Goal: Find contact information: Find contact information

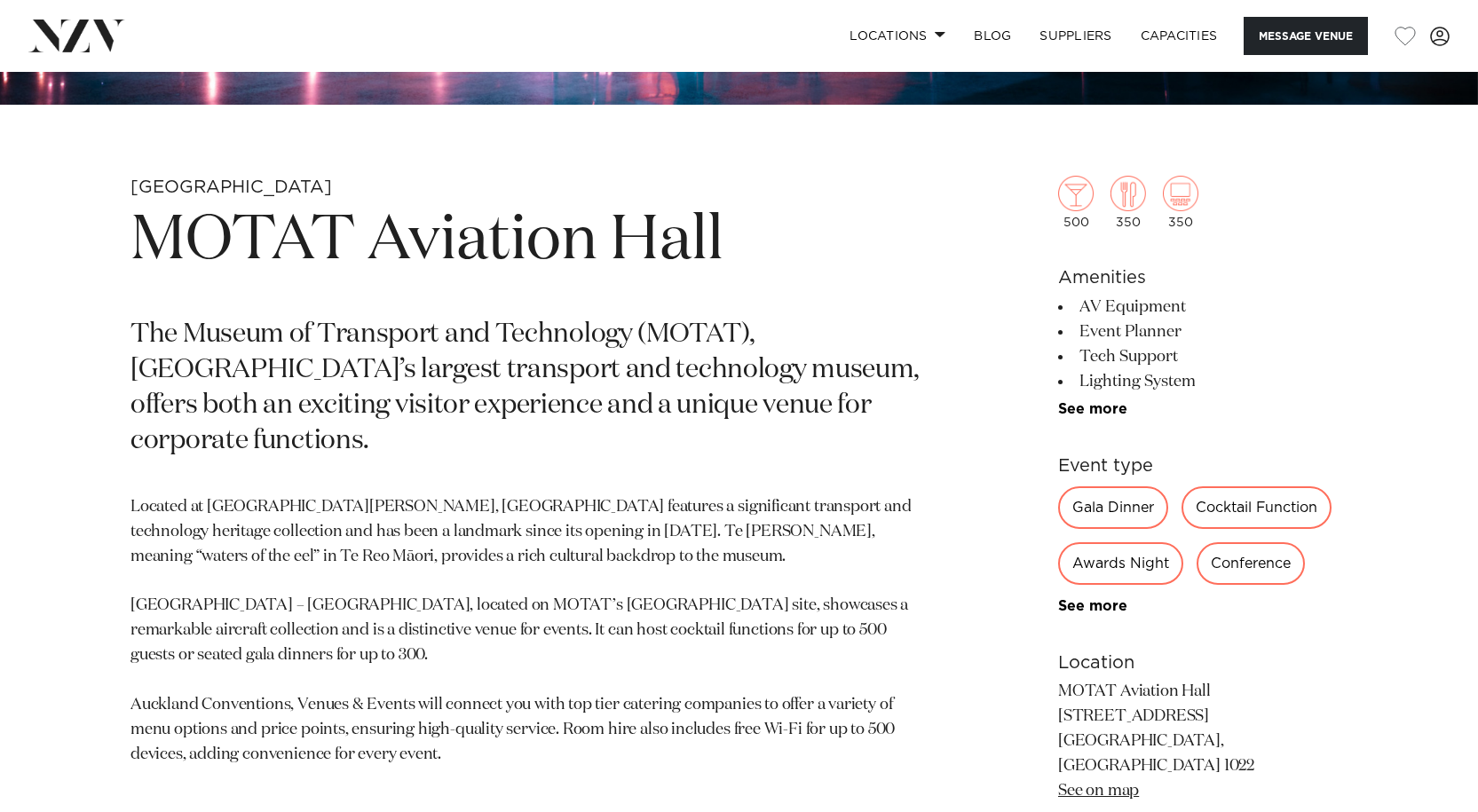
scroll to position [665, 0]
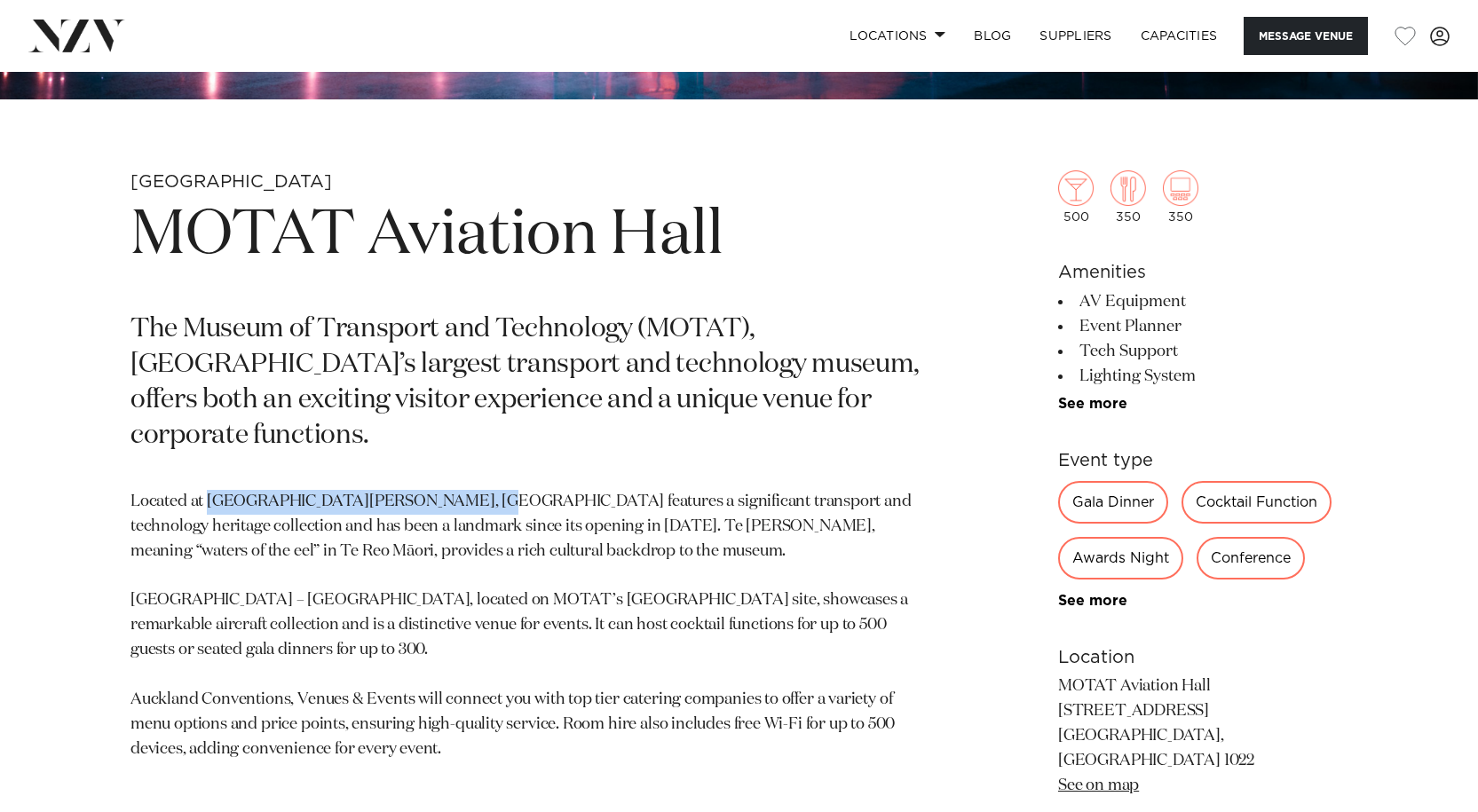
drag, startPoint x: 475, startPoint y: 467, endPoint x: 207, endPoint y: 453, distance: 268.4
click at [207, 453] on section "Auckland MOTAT Aviation Hall The Museum of Transport and Technology (MOTAT), Ne…" at bounding box center [531, 675] width 802 height 1010
copy p "Te Wai Ōrea Western Springs, MOTAT"
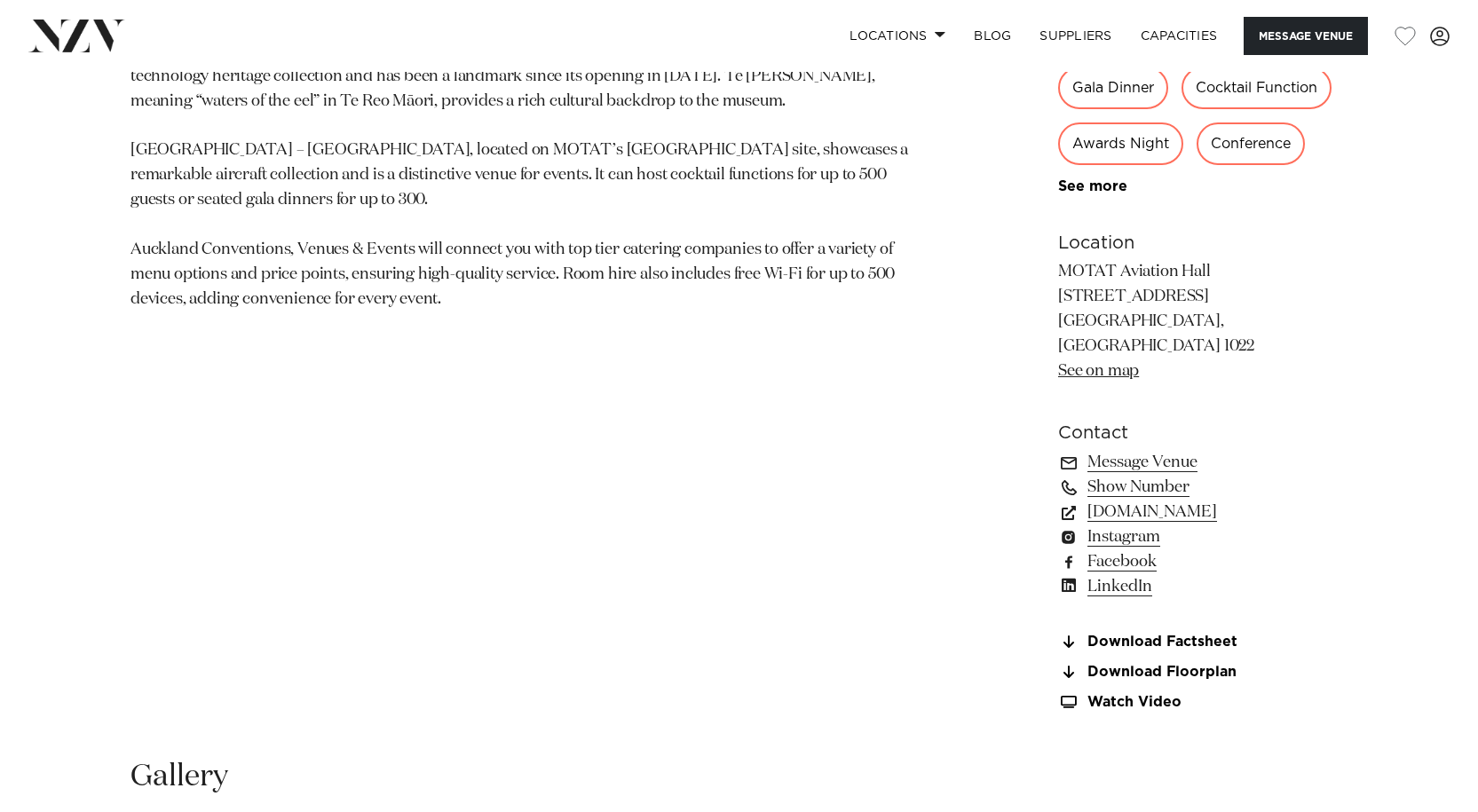
scroll to position [1120, 0]
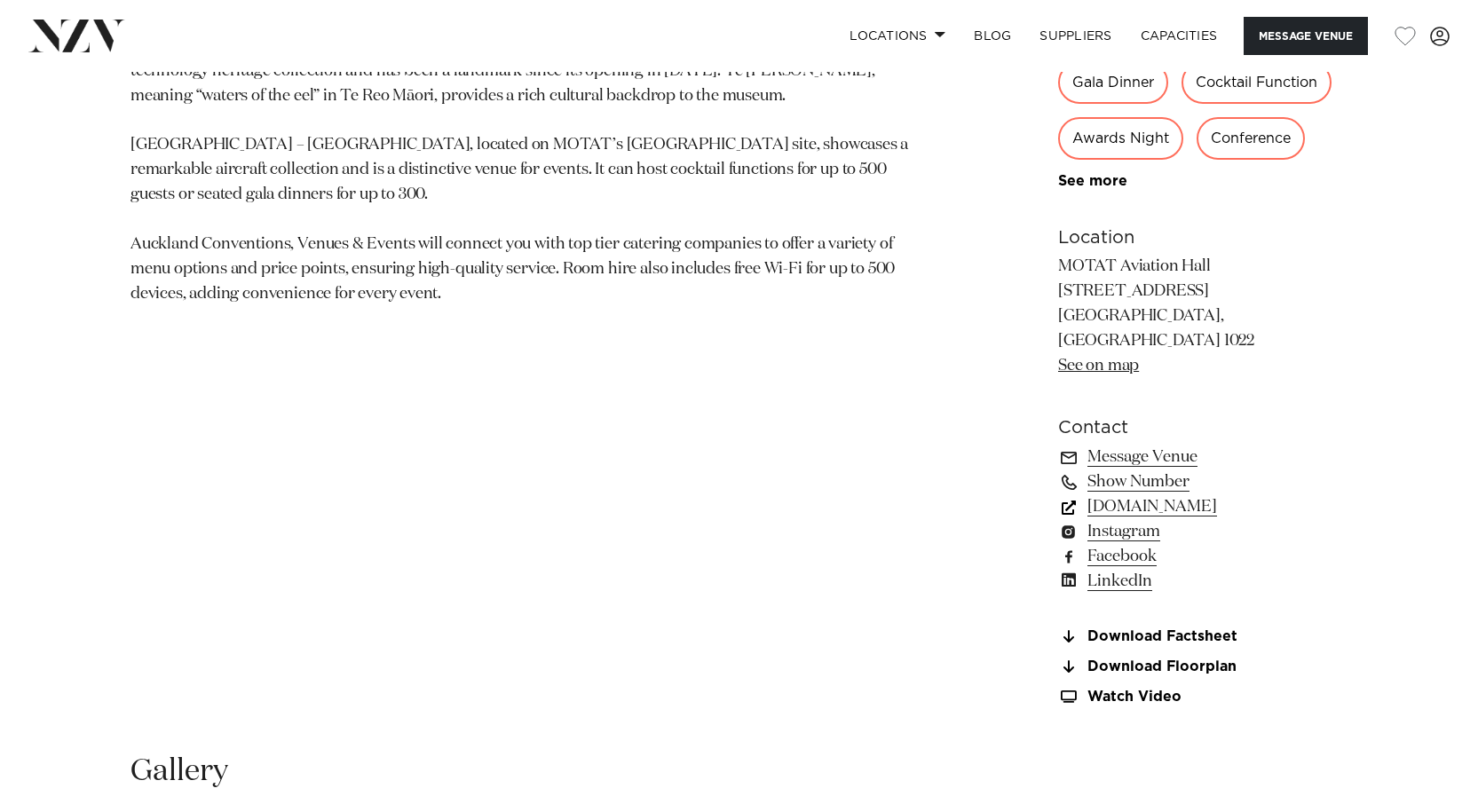
click at [1214, 494] on link "www.aucklandconventions.co.nz" at bounding box center [1203, 507] width 289 height 25
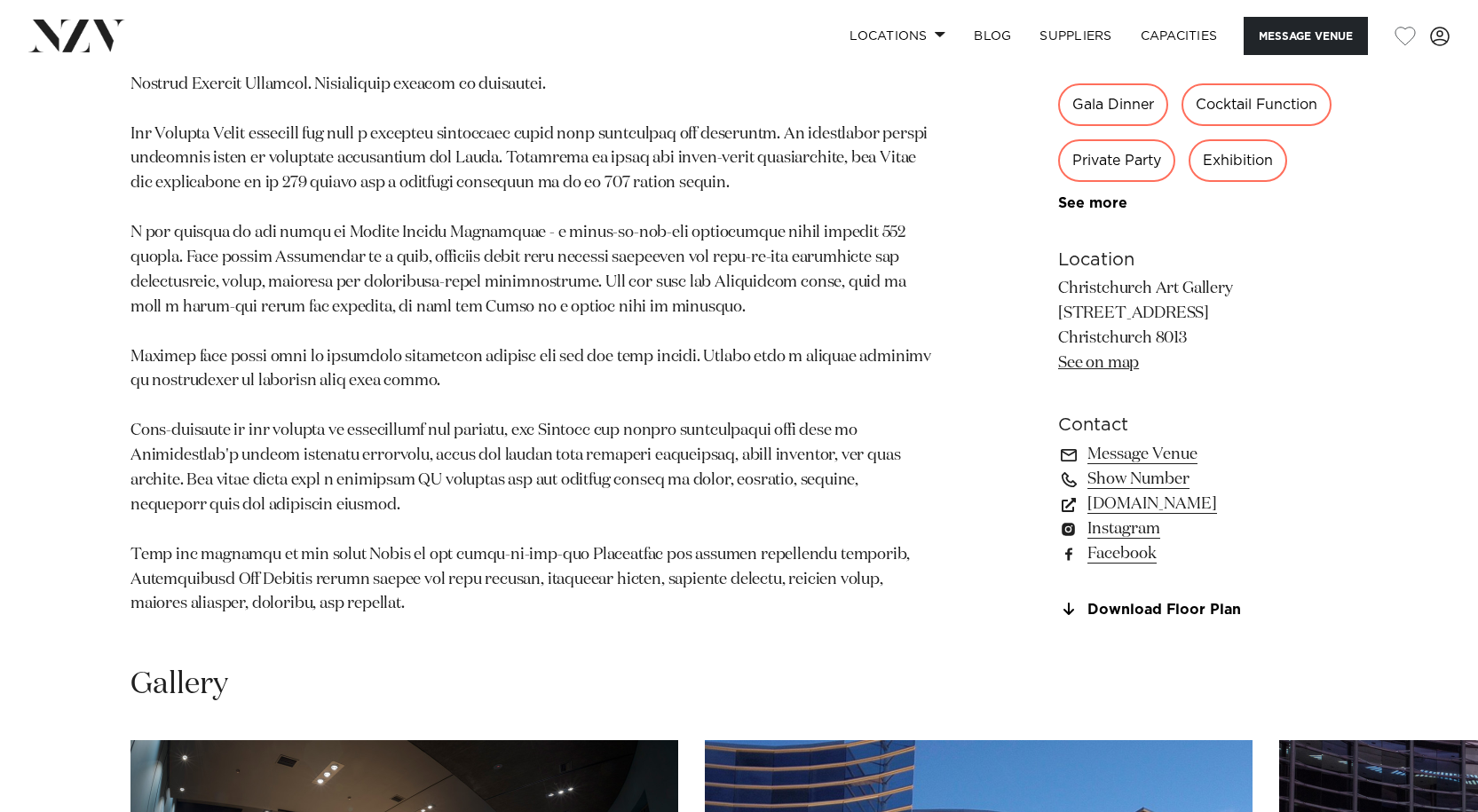
scroll to position [1112, 0]
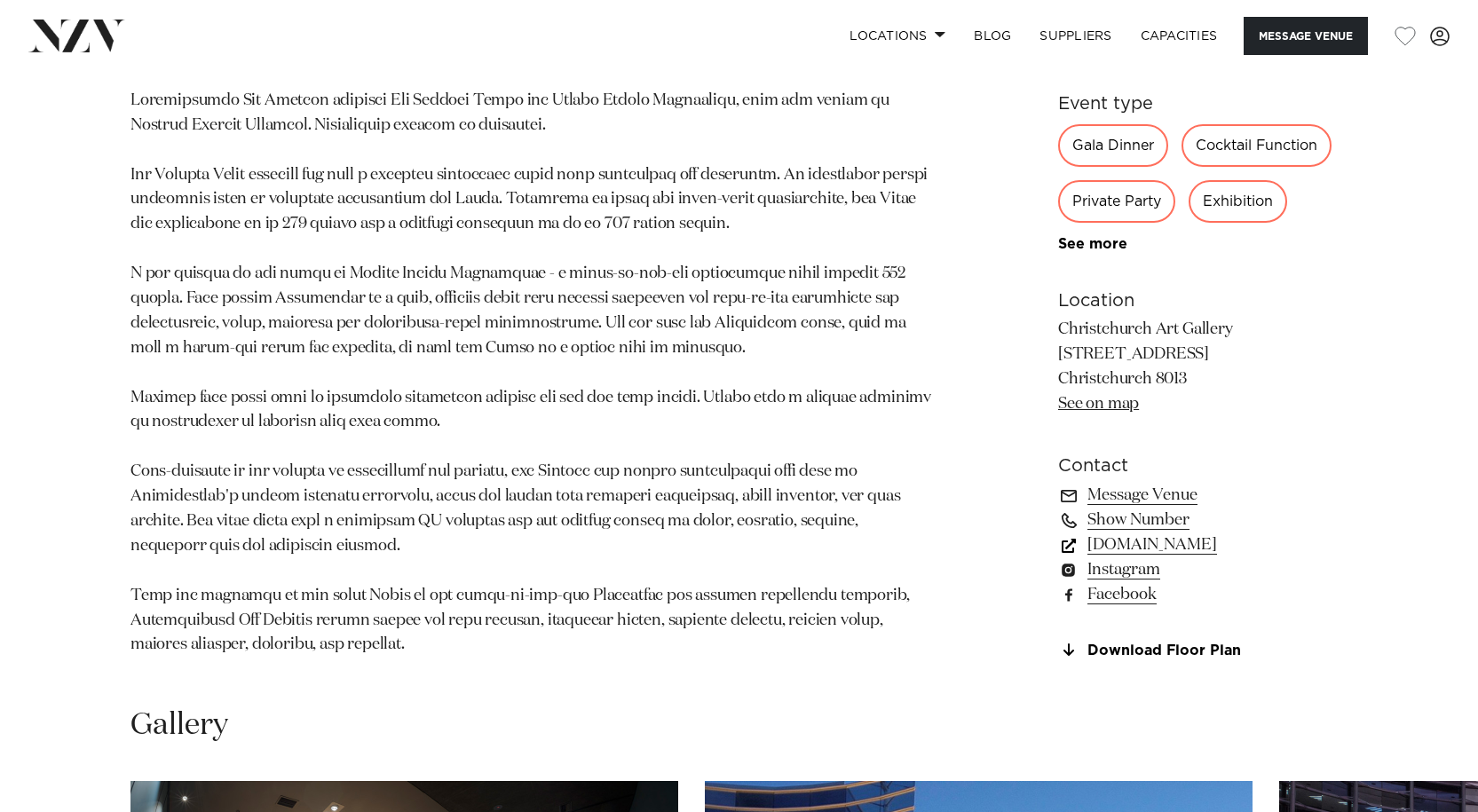
click at [1209, 532] on link "christchurchartgallery.org.nz" at bounding box center [1203, 545] width 289 height 25
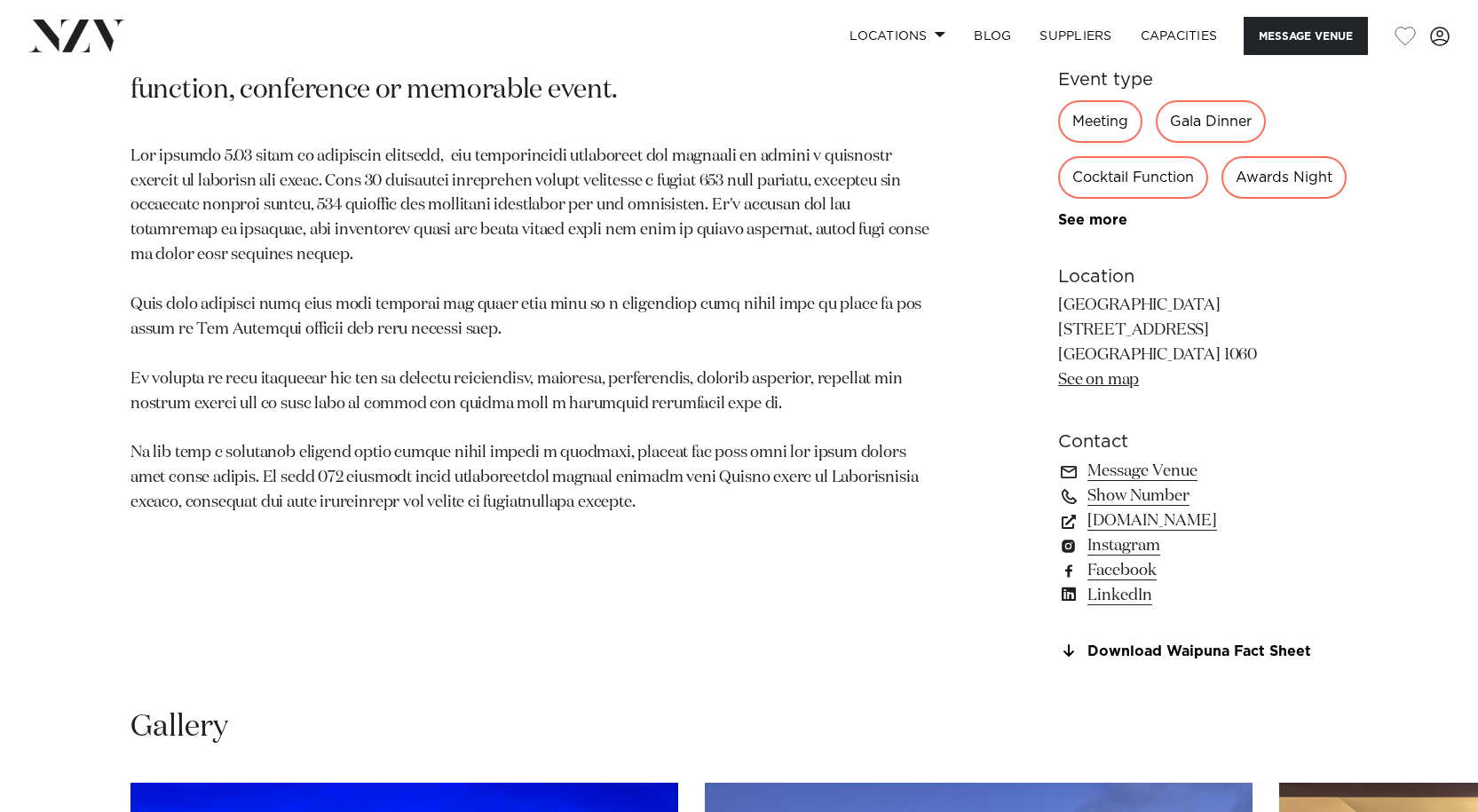
scroll to position [1147, 0]
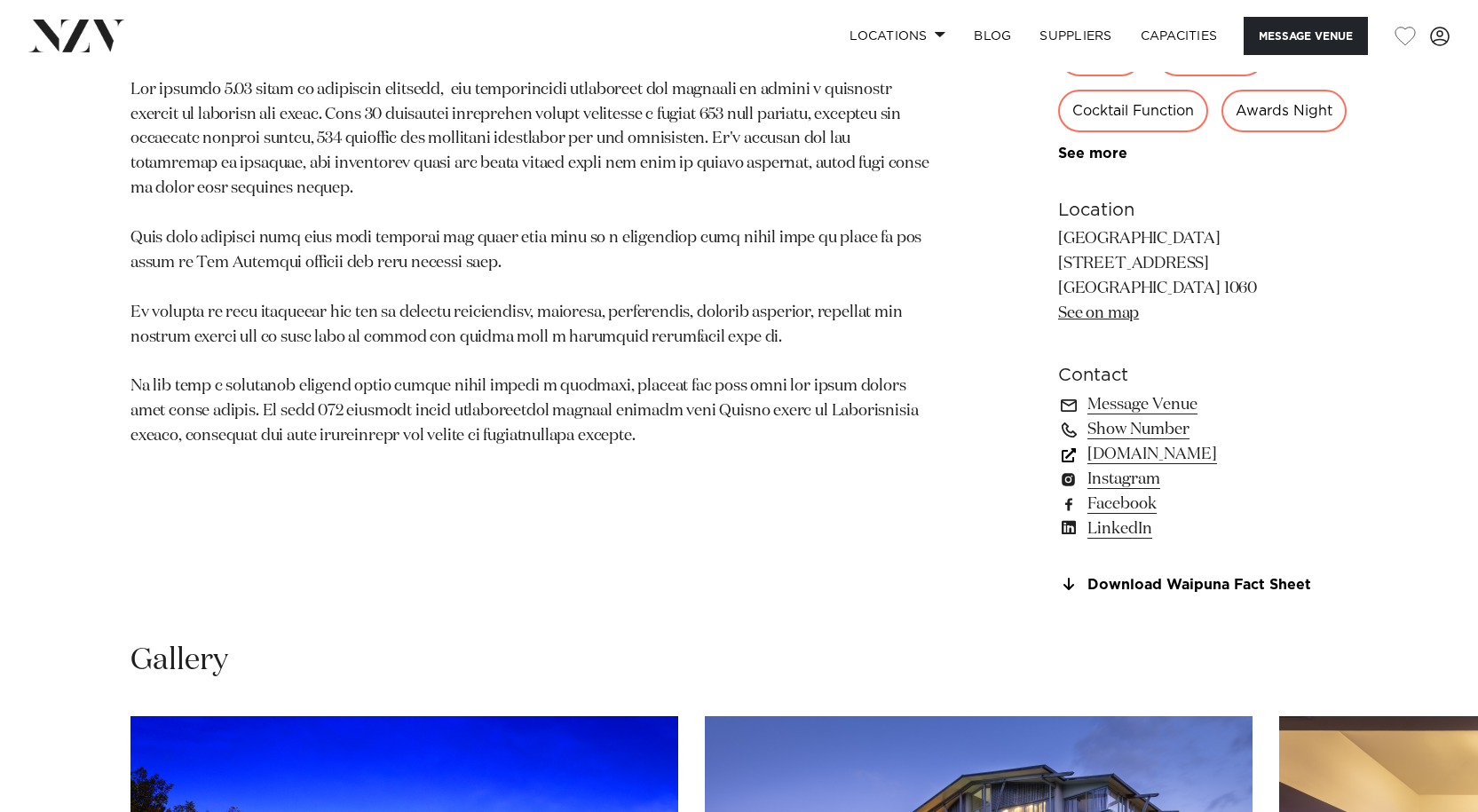
click at [1178, 467] on link "[DOMAIN_NAME]" at bounding box center [1203, 454] width 289 height 25
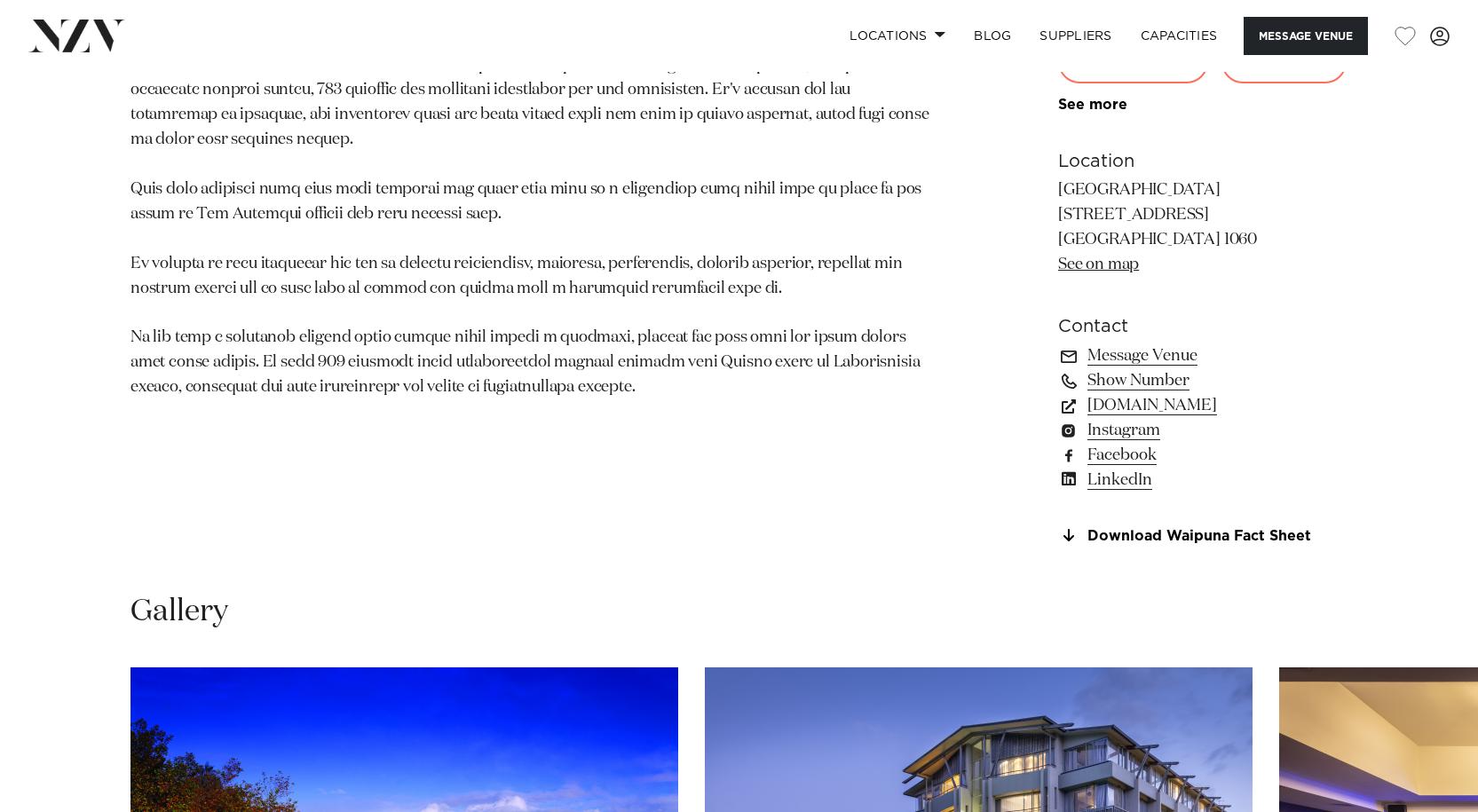
scroll to position [1208, 0]
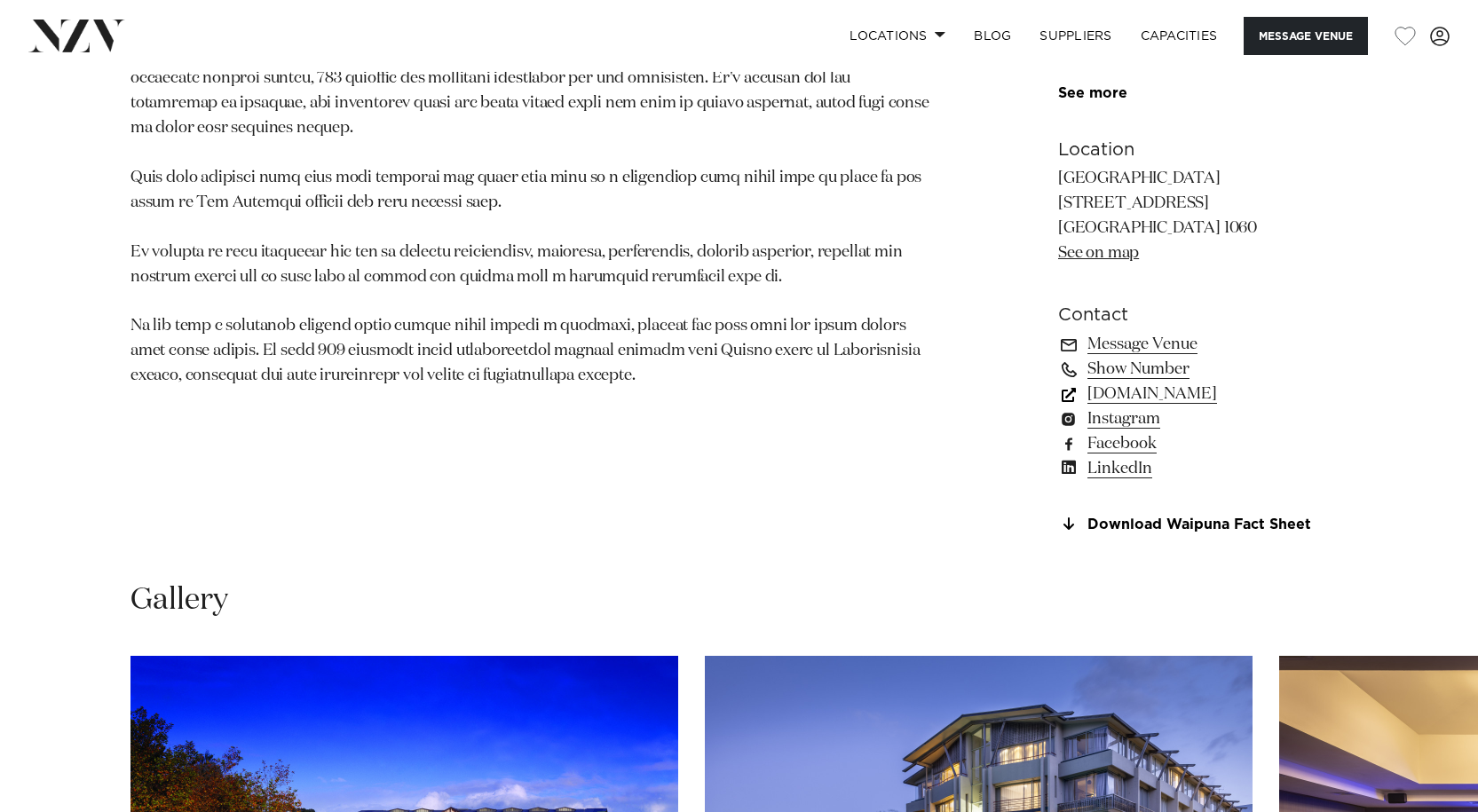
click at [1159, 406] on link "[DOMAIN_NAME]" at bounding box center [1203, 394] width 289 height 25
click at [1109, 382] on link "Show Number" at bounding box center [1203, 369] width 289 height 25
drag, startPoint x: 1325, startPoint y: 232, endPoint x: 1059, endPoint y: 221, distance: 266.2
click at [1059, 221] on section "Location [GEOGRAPHIC_DATA] [STREET_ADDRESS] [GEOGRAPHIC_DATA] 1060 See on map" at bounding box center [1203, 201] width 289 height 130
copy p "[GEOGRAPHIC_DATA]"
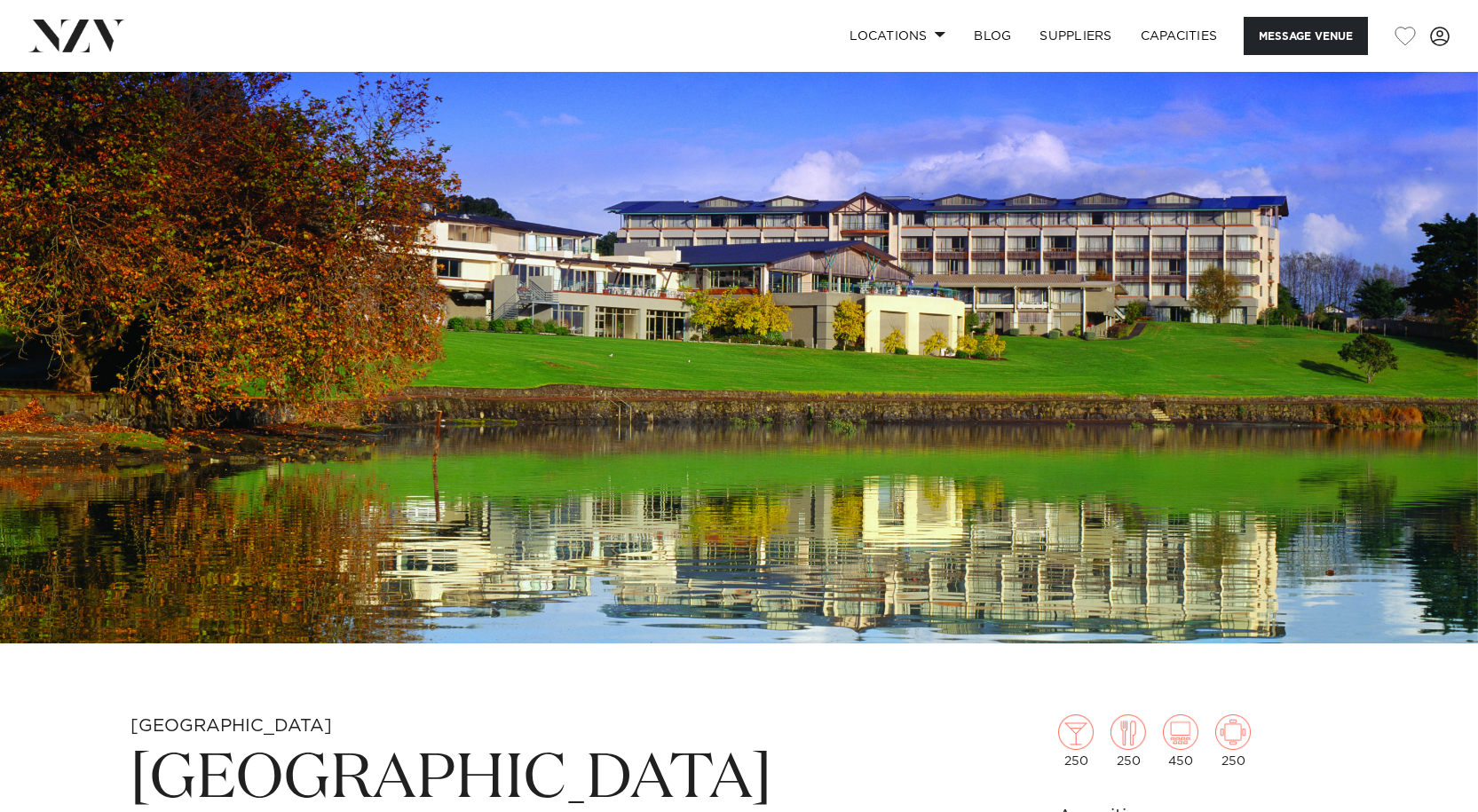
scroll to position [0, 0]
